Goal: Task Accomplishment & Management: Manage account settings

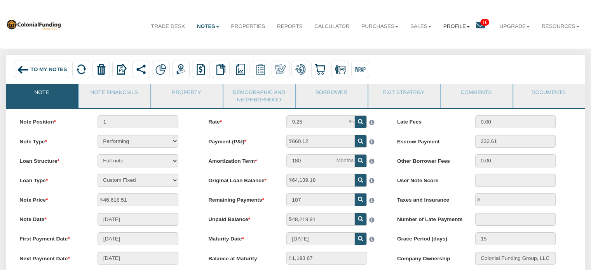
click at [444, 26] on link "Profile" at bounding box center [456, 26] width 38 height 19
click at [440, 46] on link "Settings" at bounding box center [459, 44] width 68 height 10
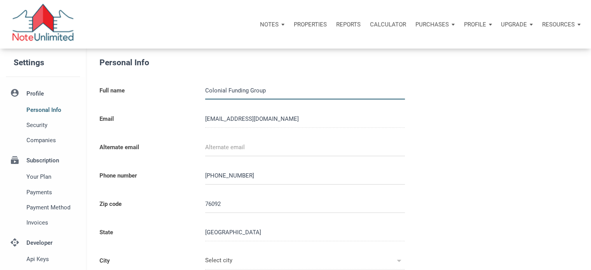
type input "SOUTHLAKE"
select select
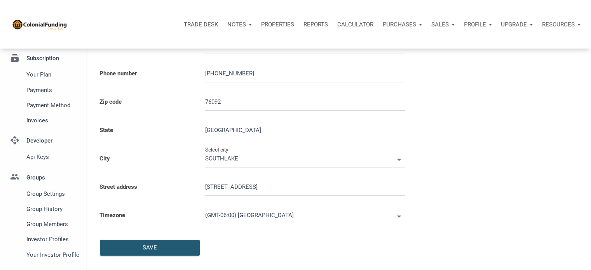
type input "0000000"
select select
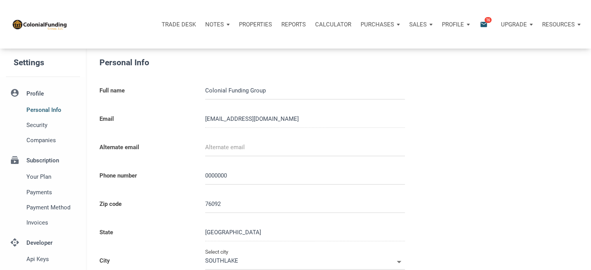
click at [35, 93] on li "account_circle Profile Personal Info Security Companies" at bounding box center [43, 116] width 86 height 63
click at [38, 124] on span "Security" at bounding box center [51, 124] width 51 height 9
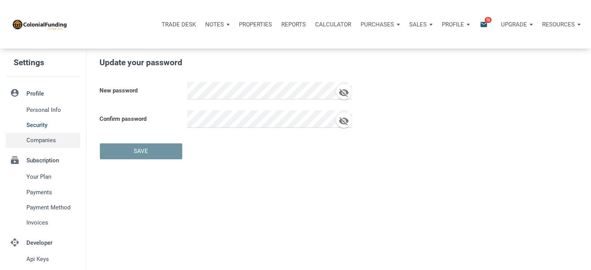
click at [39, 144] on span "Companies" at bounding box center [51, 140] width 51 height 9
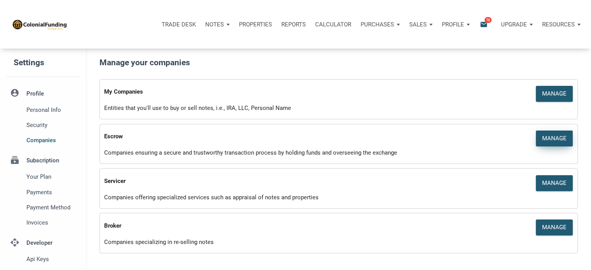
click at [553, 139] on div "Manage" at bounding box center [554, 138] width 24 height 9
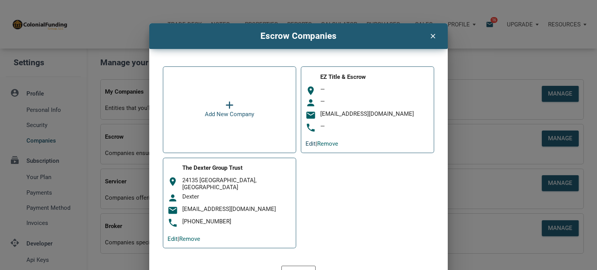
click at [306, 142] on link "Edit" at bounding box center [310, 143] width 10 height 7
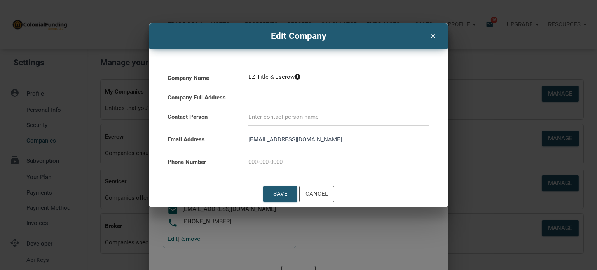
click at [282, 75] on span "EZ Title & Escrow" at bounding box center [271, 76] width 46 height 7
click at [296, 77] on icon at bounding box center [297, 77] width 6 height 6
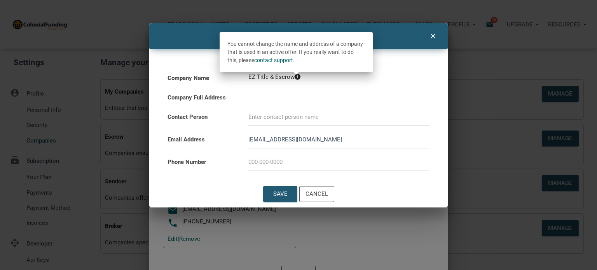
click at [434, 37] on icon "clear" at bounding box center [432, 35] width 9 height 10
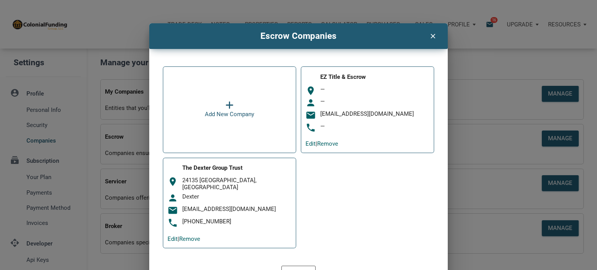
click at [428, 34] on icon "clear" at bounding box center [432, 35] width 9 height 10
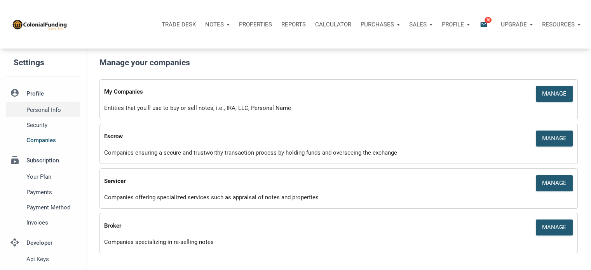
click at [38, 106] on span "Personal Info" at bounding box center [51, 109] width 51 height 9
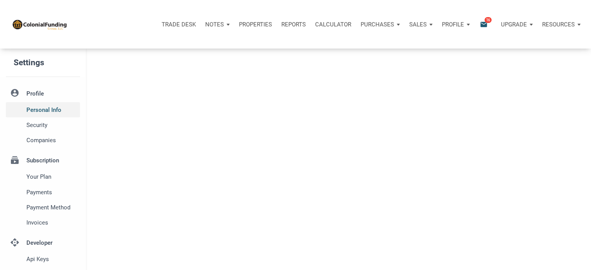
type input "SOUTHLAKE"
select select
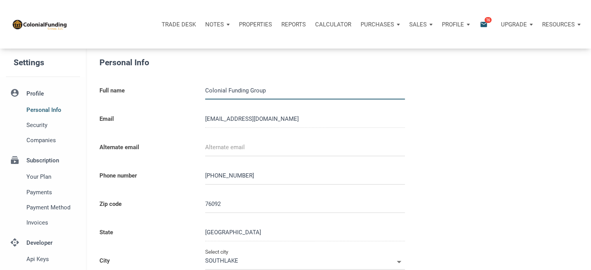
type input "0000000"
select select
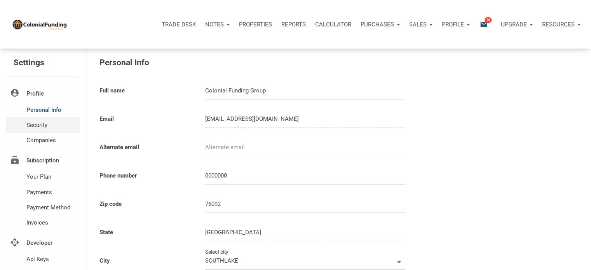
click at [32, 124] on span "Security" at bounding box center [51, 124] width 51 height 9
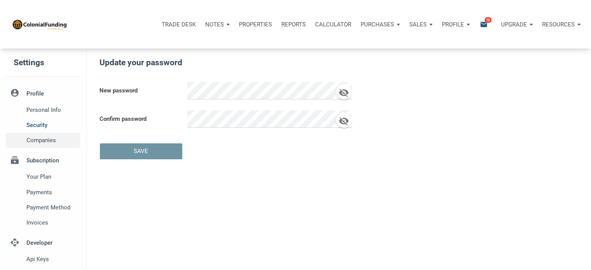
click at [40, 140] on span "Companies" at bounding box center [51, 140] width 51 height 9
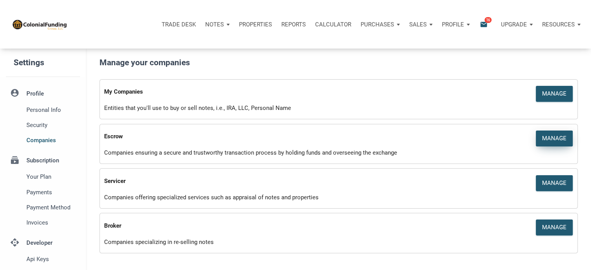
click at [552, 136] on div "Manage" at bounding box center [554, 138] width 24 height 9
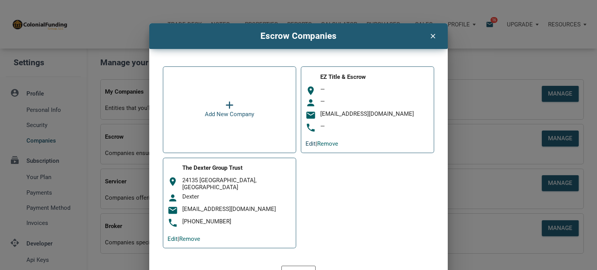
click at [305, 142] on link "Edit" at bounding box center [310, 143] width 10 height 7
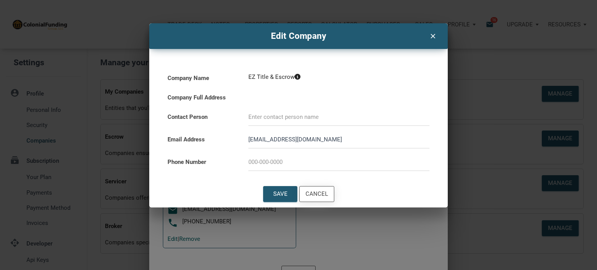
click at [321, 194] on div "Cancel" at bounding box center [316, 194] width 23 height 9
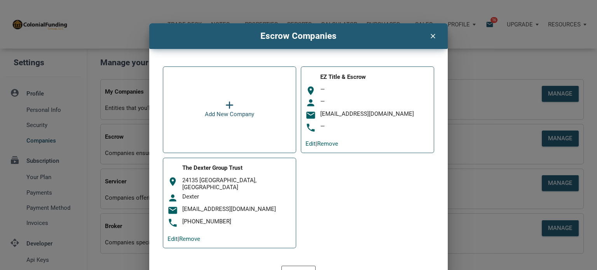
click at [430, 40] on div "clear" at bounding box center [433, 34] width 20 height 15
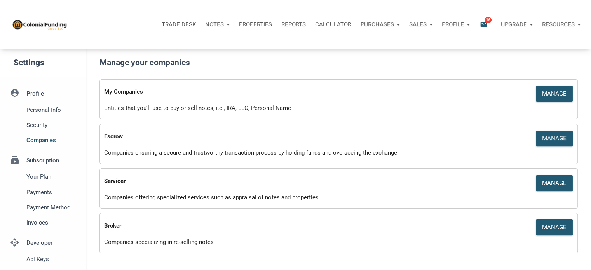
click at [288, 30] on div "Reports" at bounding box center [294, 24] width 34 height 23
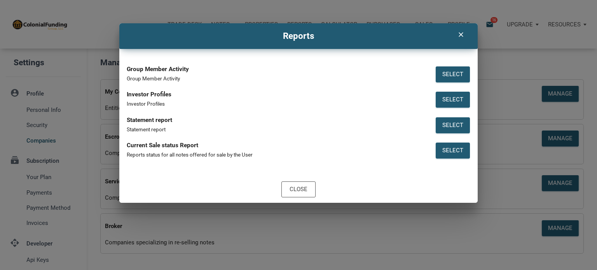
click at [118, 12] on div "clear Reports Group Member Activity Group Member Activity Select Investor Profi…" at bounding box center [298, 135] width 597 height 270
click at [459, 35] on icon "clear" at bounding box center [460, 35] width 9 height 8
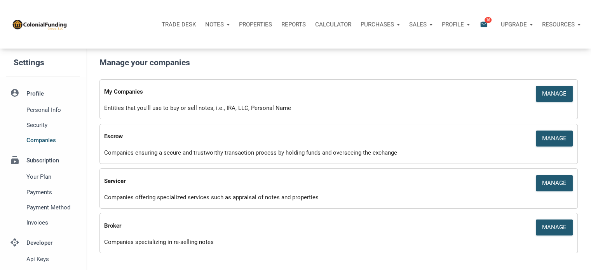
click at [483, 24] on icon "email" at bounding box center [483, 24] width 9 height 9
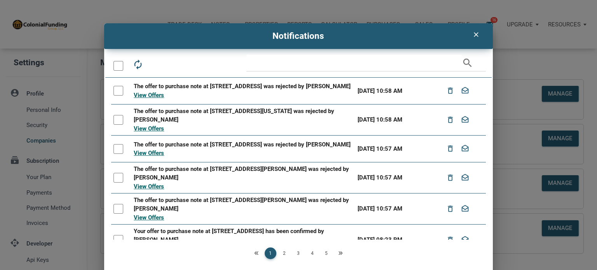
click at [471, 32] on icon "clear" at bounding box center [475, 35] width 9 height 8
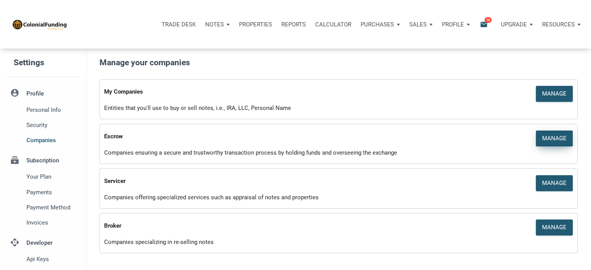
click at [555, 141] on div "Manage" at bounding box center [554, 138] width 24 height 9
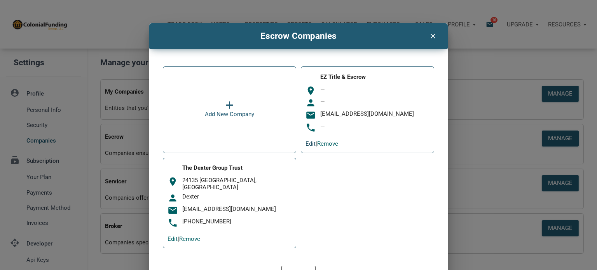
click at [305, 144] on link "Edit" at bounding box center [310, 143] width 10 height 7
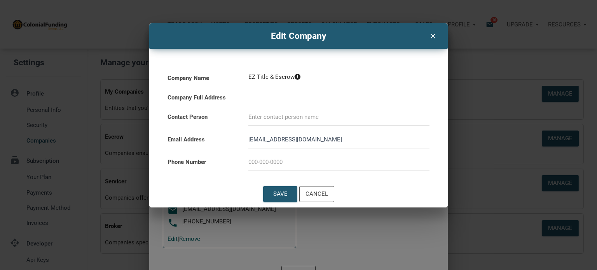
click at [302, 118] on input at bounding box center [338, 116] width 181 height 17
click at [258, 141] on input "[EMAIL_ADDRESS][DOMAIN_NAME]" at bounding box center [338, 139] width 181 height 17
drag, startPoint x: 258, startPoint y: 141, endPoint x: 288, endPoint y: 138, distance: 30.4
click at [288, 138] on input "[EMAIL_ADDRESS][DOMAIN_NAME]" at bounding box center [338, 139] width 181 height 17
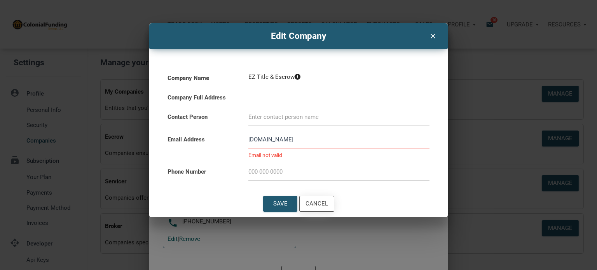
type input "[DOMAIN_NAME]"
click at [315, 203] on div "Cancel" at bounding box center [316, 203] width 23 height 9
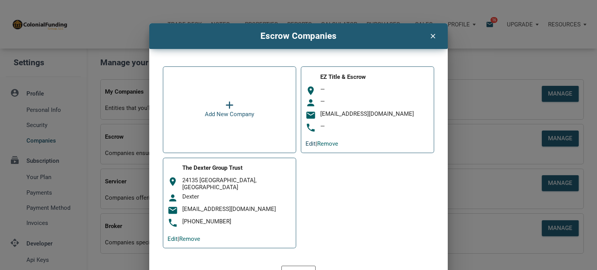
click at [305, 143] on link "Edit" at bounding box center [310, 143] width 10 height 7
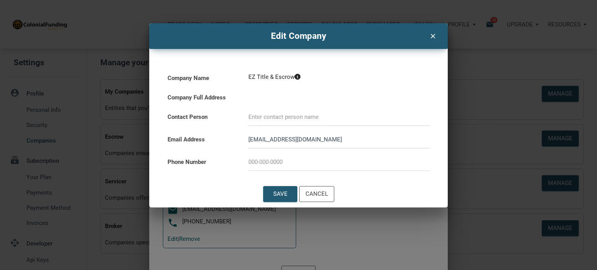
click at [435, 35] on icon "clear" at bounding box center [432, 35] width 9 height 10
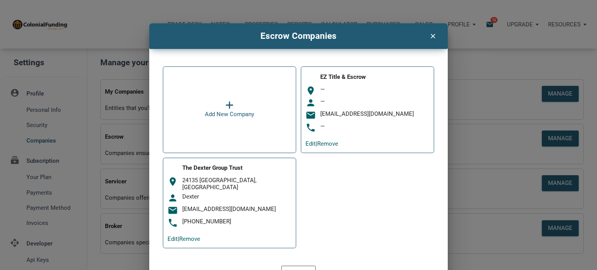
click at [215, 10] on div "Escrow Companies clear Add New Company EZ Title & Escrow room — person — email …" at bounding box center [298, 135] width 597 height 270
click at [428, 35] on icon "clear" at bounding box center [432, 35] width 9 height 10
